Goal: Transaction & Acquisition: Purchase product/service

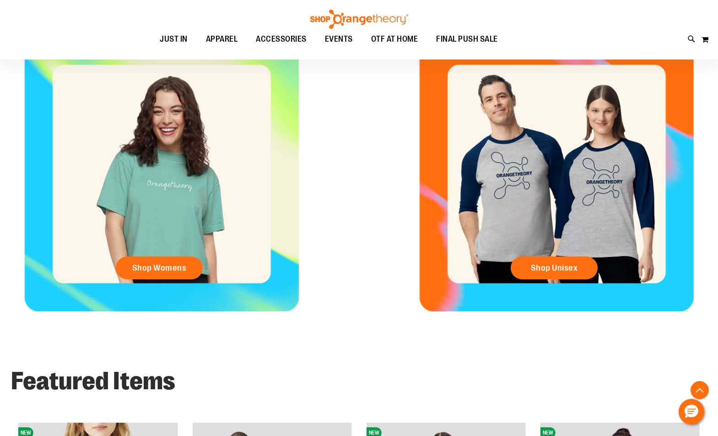
scroll to position [412, 0]
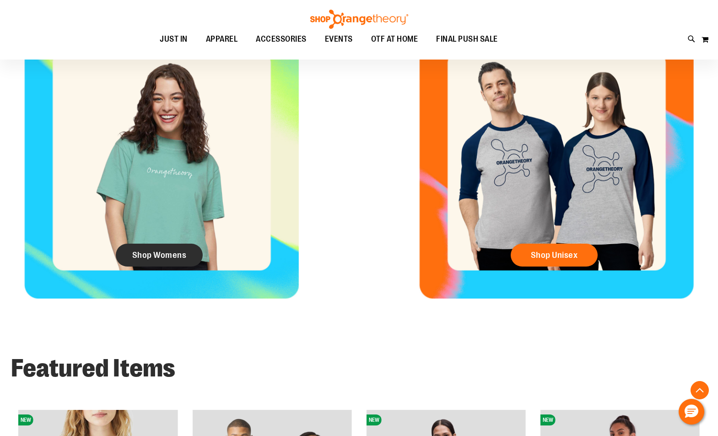
type input "**********"
click at [157, 252] on span "Shop Womens" at bounding box center [159, 255] width 54 height 10
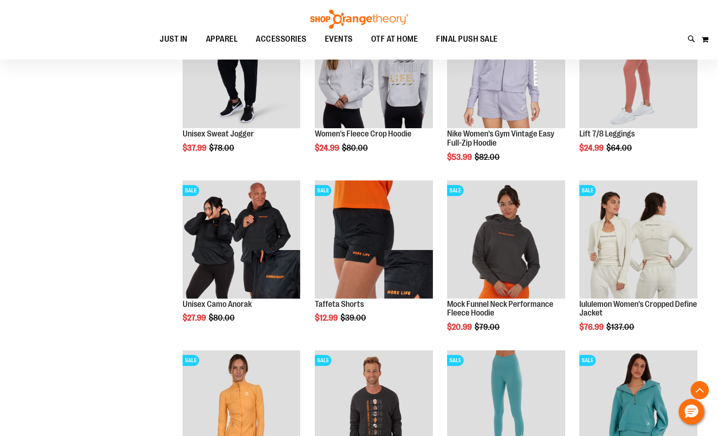
scroll to position [732, 0]
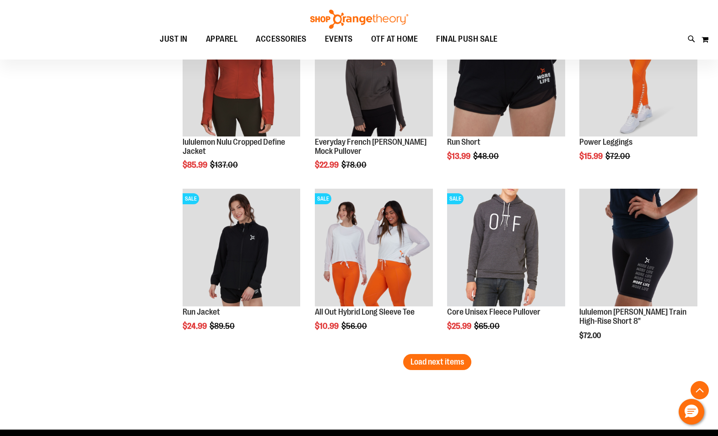
scroll to position [1373, 0]
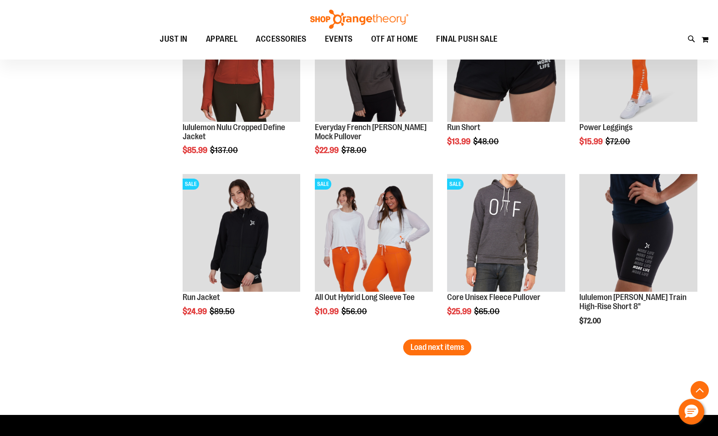
type input "**********"
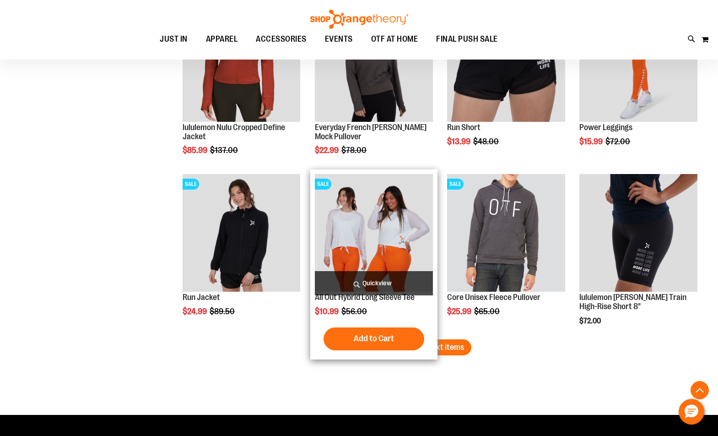
drag, startPoint x: 155, startPoint y: 298, endPoint x: 426, endPoint y: 317, distance: 271.6
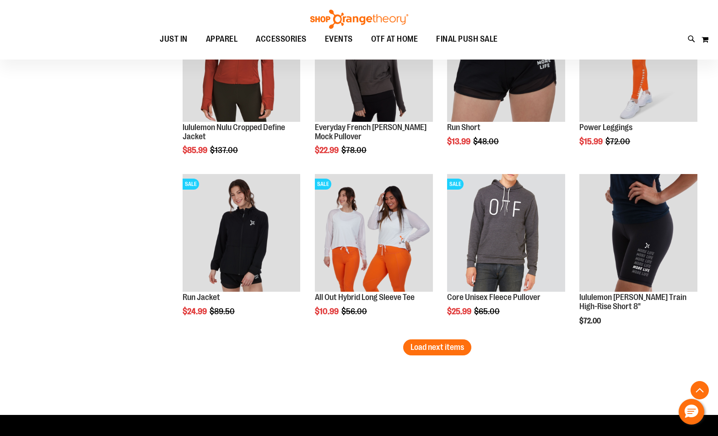
drag, startPoint x: 426, startPoint y: 317, endPoint x: 526, endPoint y: 401, distance: 130.9
click at [454, 343] on span "Load next items" at bounding box center [438, 346] width 54 height 9
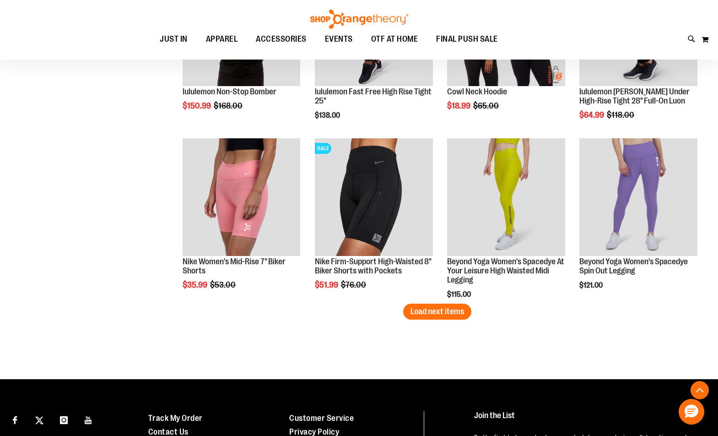
scroll to position [1922, 0]
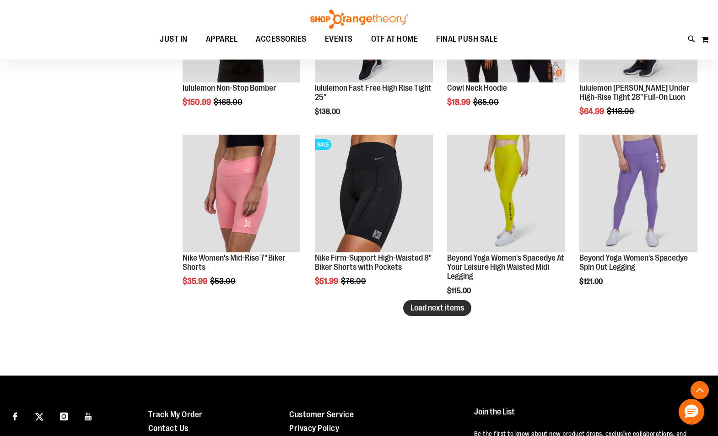
click at [451, 312] on span "Load next items" at bounding box center [438, 307] width 54 height 9
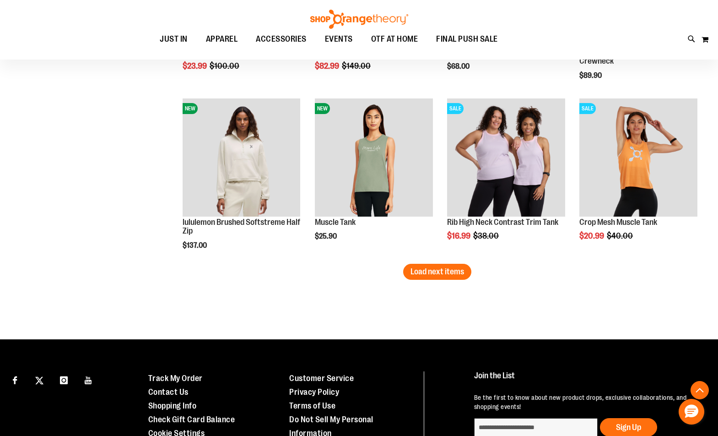
scroll to position [2471, 0]
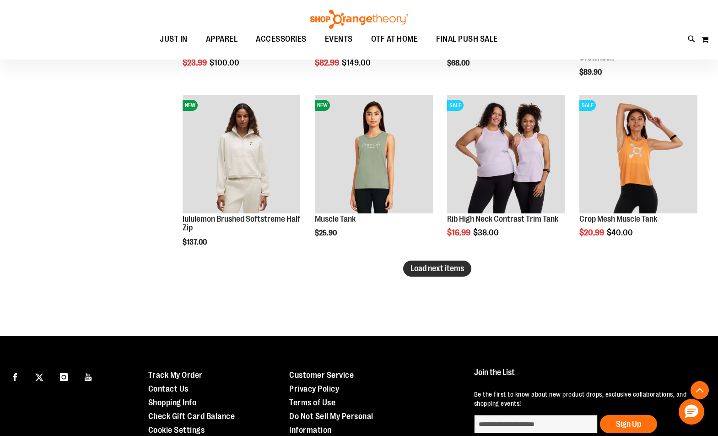
click at [417, 274] on button "Load next items" at bounding box center [437, 268] width 68 height 16
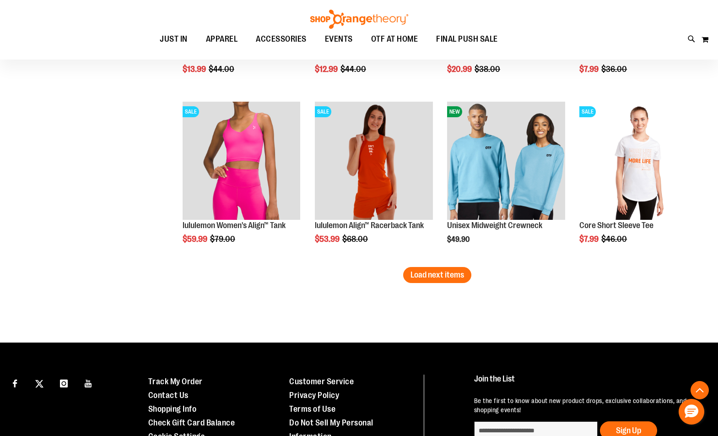
scroll to position [1097, 0]
